Goal: Task Accomplishment & Management: Use online tool/utility

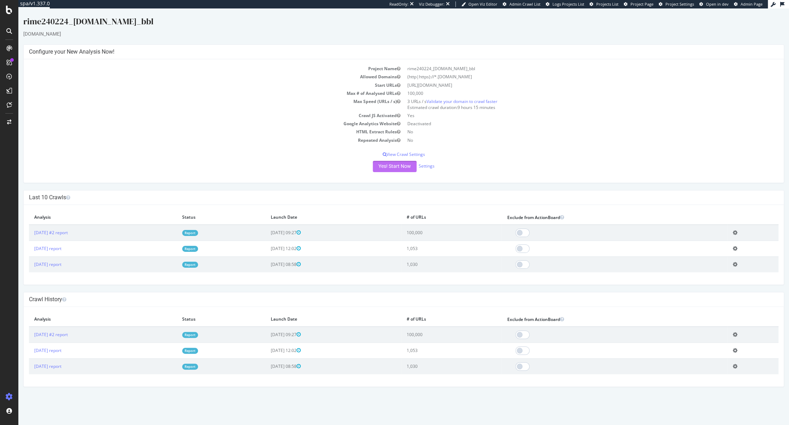
click at [393, 168] on button "Yes! Start Now" at bounding box center [395, 166] width 44 height 11
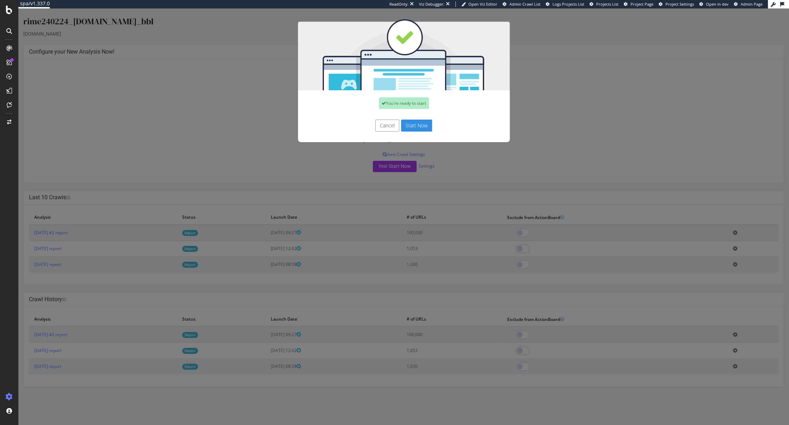
click at [415, 128] on button "Start Now" at bounding box center [416, 126] width 31 height 12
